Goal: Find specific page/section

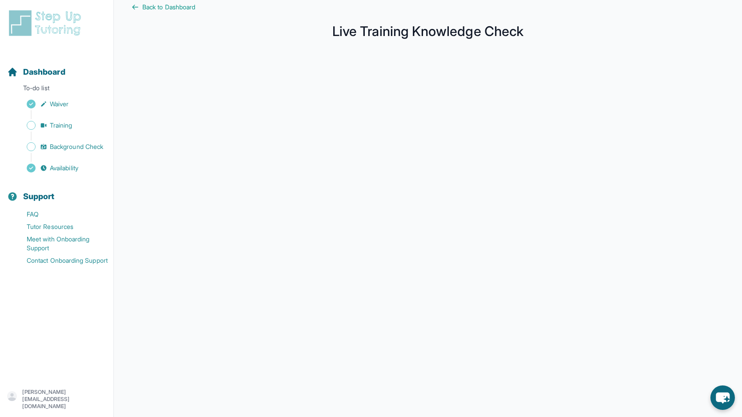
scroll to position [16, 0]
click at [174, 8] on span "Back to Dashboard" at bounding box center [168, 6] width 53 height 9
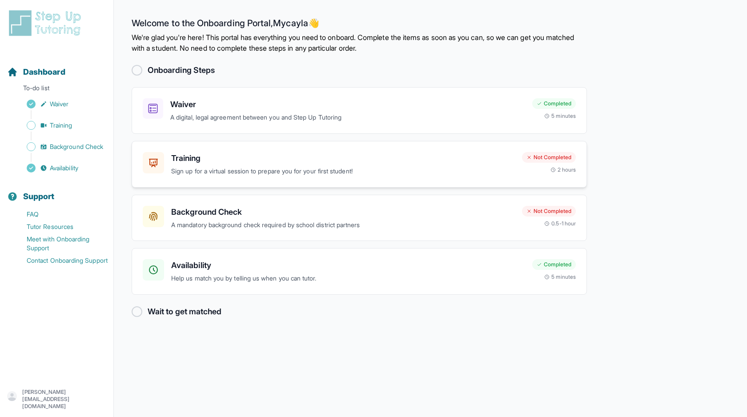
click at [192, 161] on h3 "Training" at bounding box center [343, 158] width 344 height 12
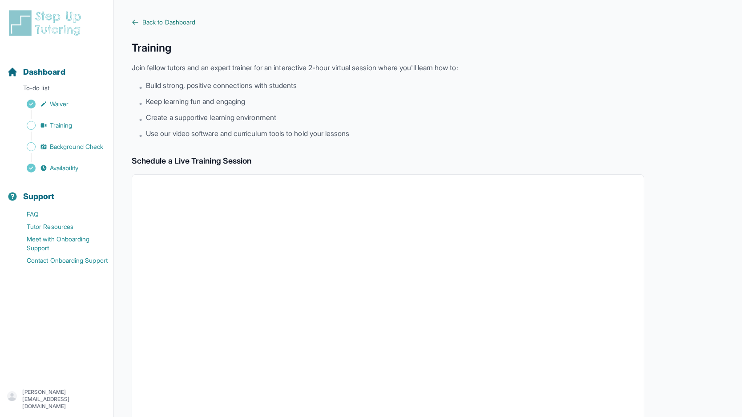
click at [137, 20] on icon at bounding box center [135, 22] width 7 height 7
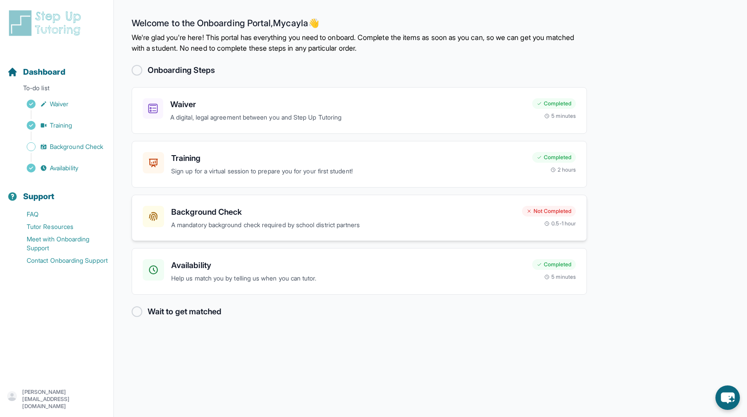
click at [231, 213] on h3 "Background Check" at bounding box center [343, 212] width 344 height 12
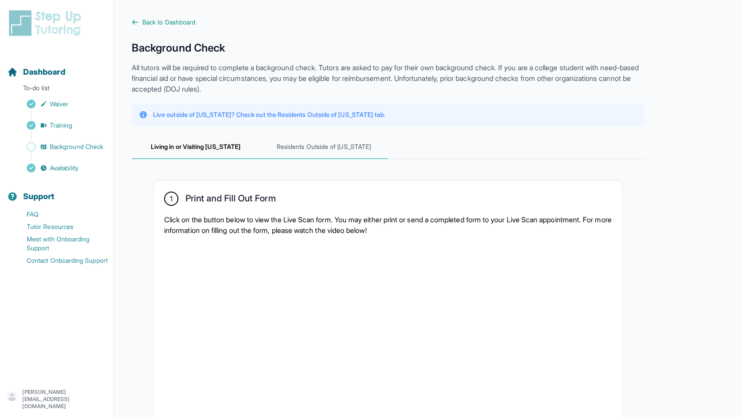
click at [309, 145] on span "Residents Outside of [US_STATE]" at bounding box center [324, 147] width 128 height 24
